Goal: Check status: Verify the current state of an ongoing process or item

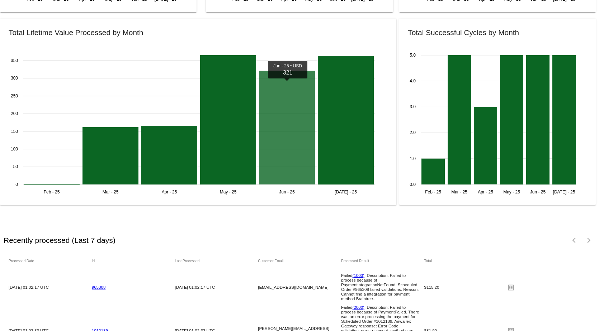
scroll to position [1029, 0]
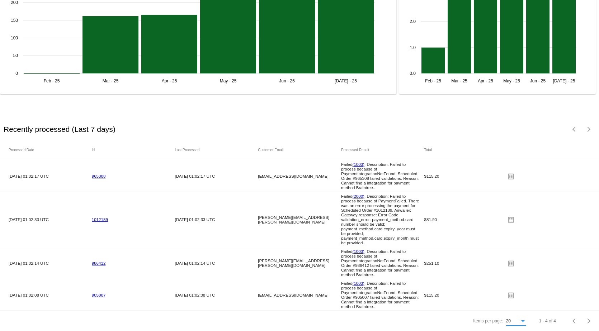
click at [520, 323] on div "Items per page:" at bounding box center [523, 321] width 6 height 5
click at [511, 318] on span "100" at bounding box center [511, 317] width 20 height 13
click at [507, 171] on mat-icon "list_alt" at bounding box center [511, 176] width 9 height 11
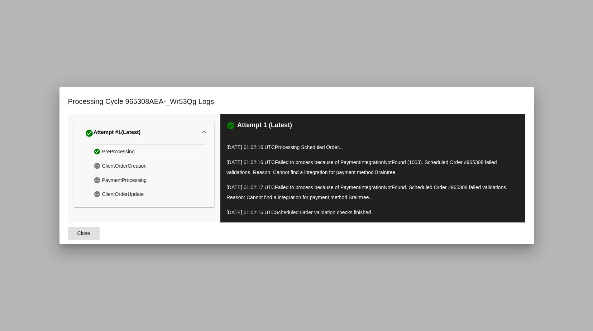
click at [80, 233] on span "Close" at bounding box center [83, 234] width 13 height 6
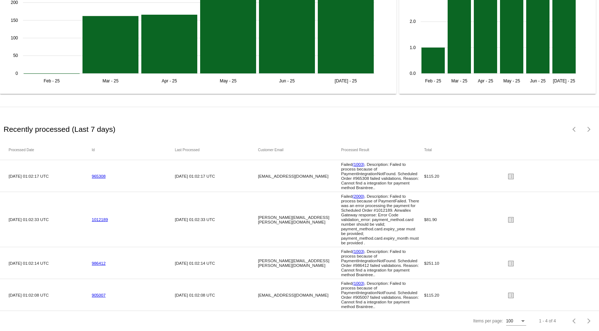
click at [99, 293] on link "905007" at bounding box center [99, 295] width 14 height 5
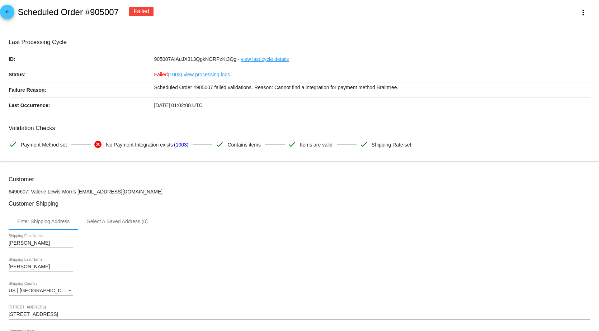
click at [211, 74] on link "view processing logs" at bounding box center [207, 74] width 46 height 15
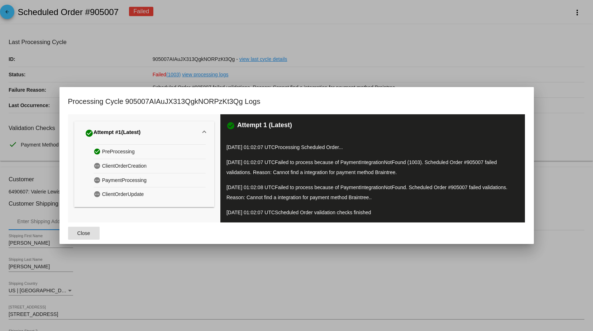
click at [83, 235] on span "Close" at bounding box center [83, 234] width 13 height 6
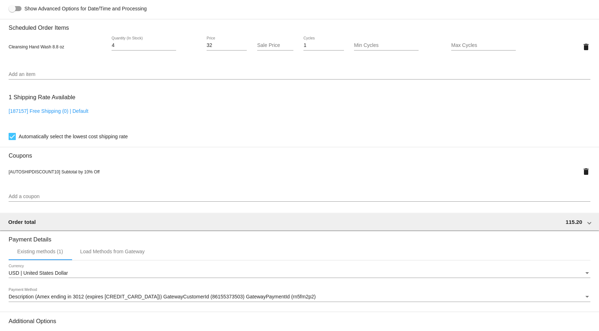
scroll to position [583, 0]
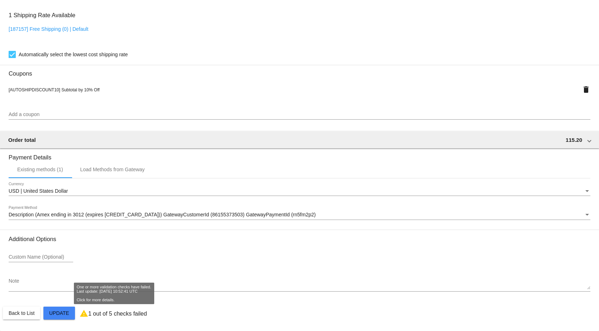
click at [95, 312] on p "1 out of 5 checks failed" at bounding box center [117, 314] width 59 height 6
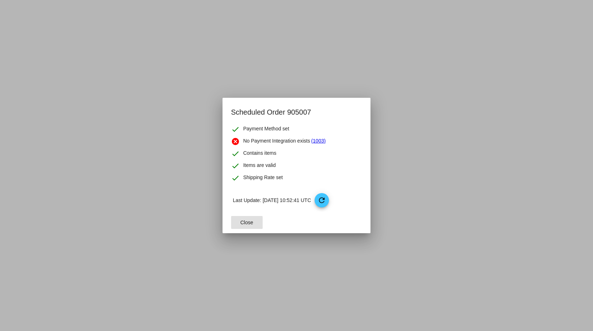
click at [243, 223] on span "Close" at bounding box center [247, 223] width 13 height 6
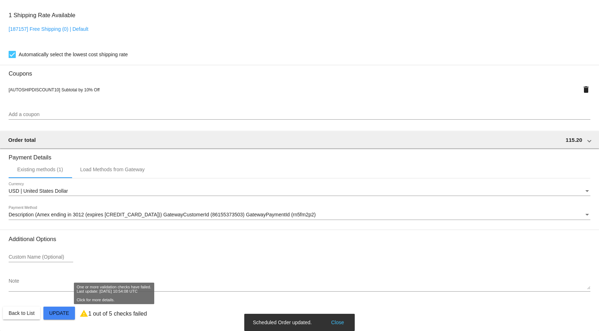
click at [95, 316] on p "1 out of 5 checks failed" at bounding box center [117, 314] width 59 height 6
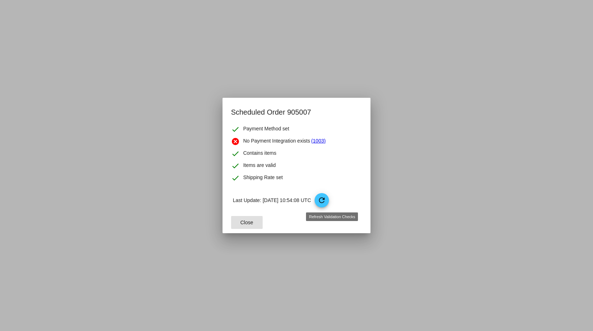
click at [326, 203] on mat-icon "refresh" at bounding box center [322, 200] width 9 height 9
click at [322, 139] on link "(1003)" at bounding box center [318, 141] width 14 height 9
click at [242, 223] on span "Close" at bounding box center [247, 223] width 13 height 6
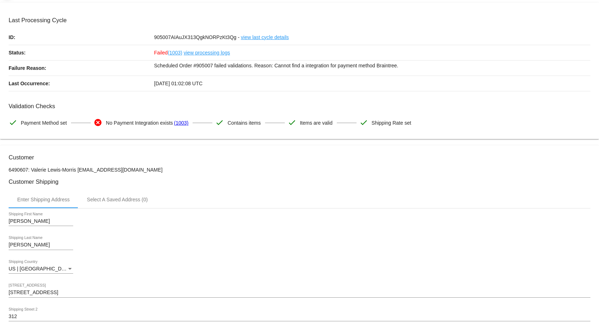
scroll to position [11, 0]
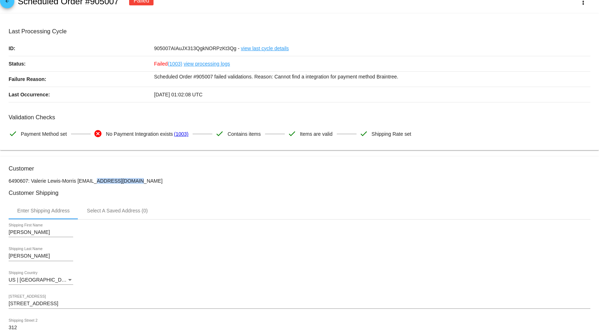
drag, startPoint x: 120, startPoint y: 184, endPoint x: 77, endPoint y: 183, distance: 42.3
click at [77, 183] on p "6490607: Valerie Lewis-Morris [EMAIL_ADDRESS][DOMAIN_NAME]" at bounding box center [300, 181] width 582 height 6
copy p "[EMAIL_ADDRESS][DOMAIN_NAME]"
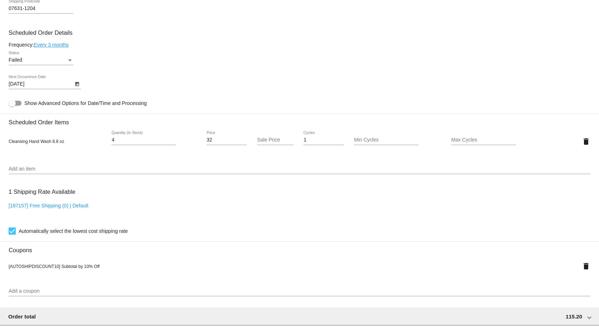
scroll to position [583, 0]
